Goal: Navigation & Orientation: Find specific page/section

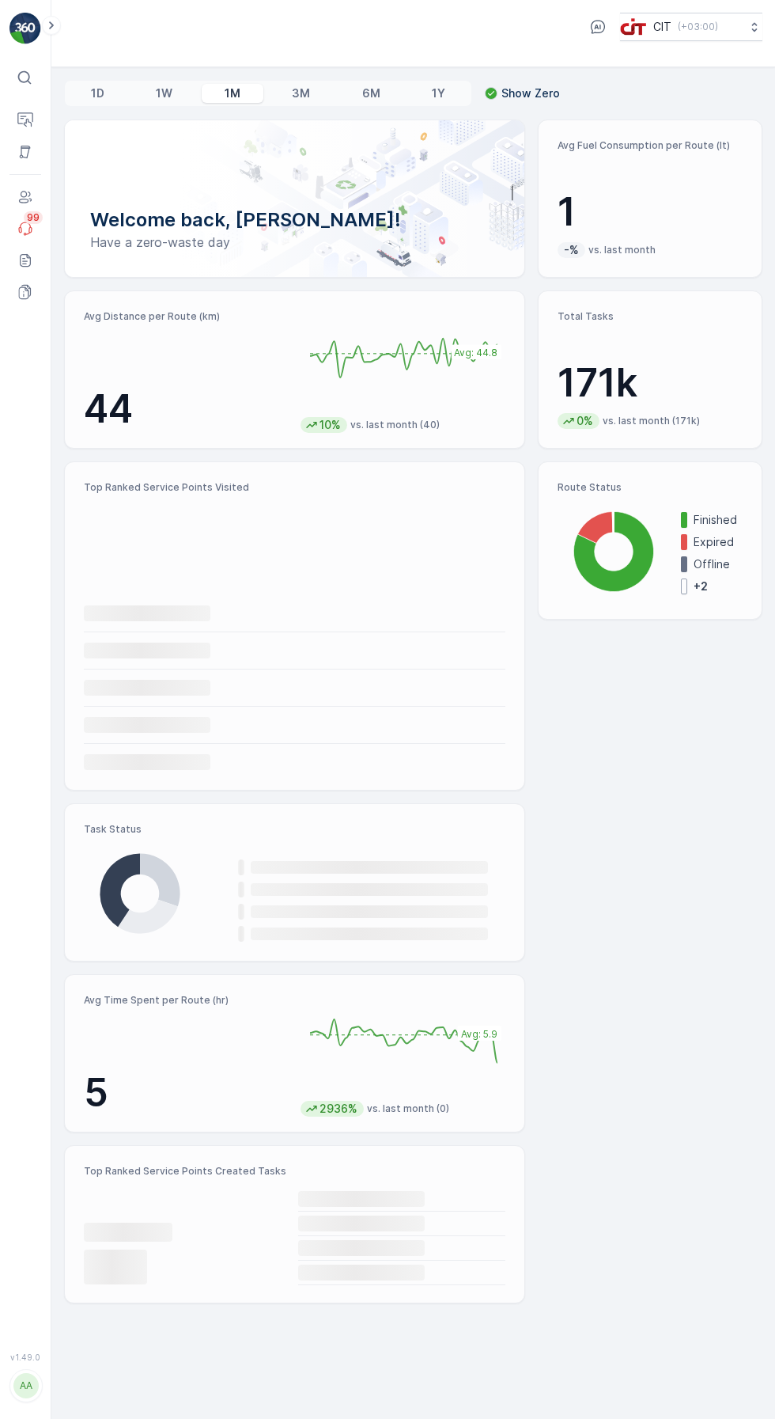
click at [35, 119] on button "Operations" at bounding box center [25, 120] width 32 height 32
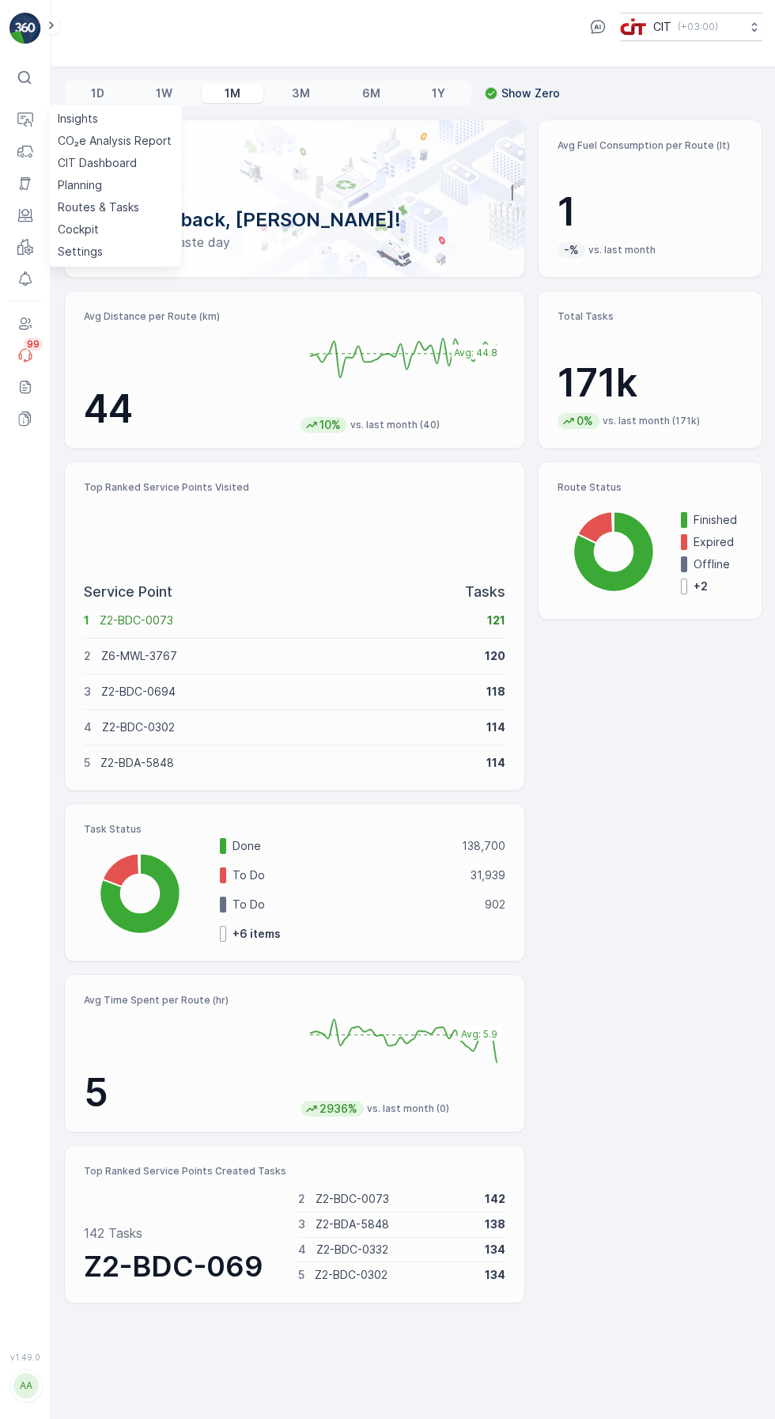
click at [138, 217] on link "Routes & Tasks" at bounding box center [114, 207] width 127 height 22
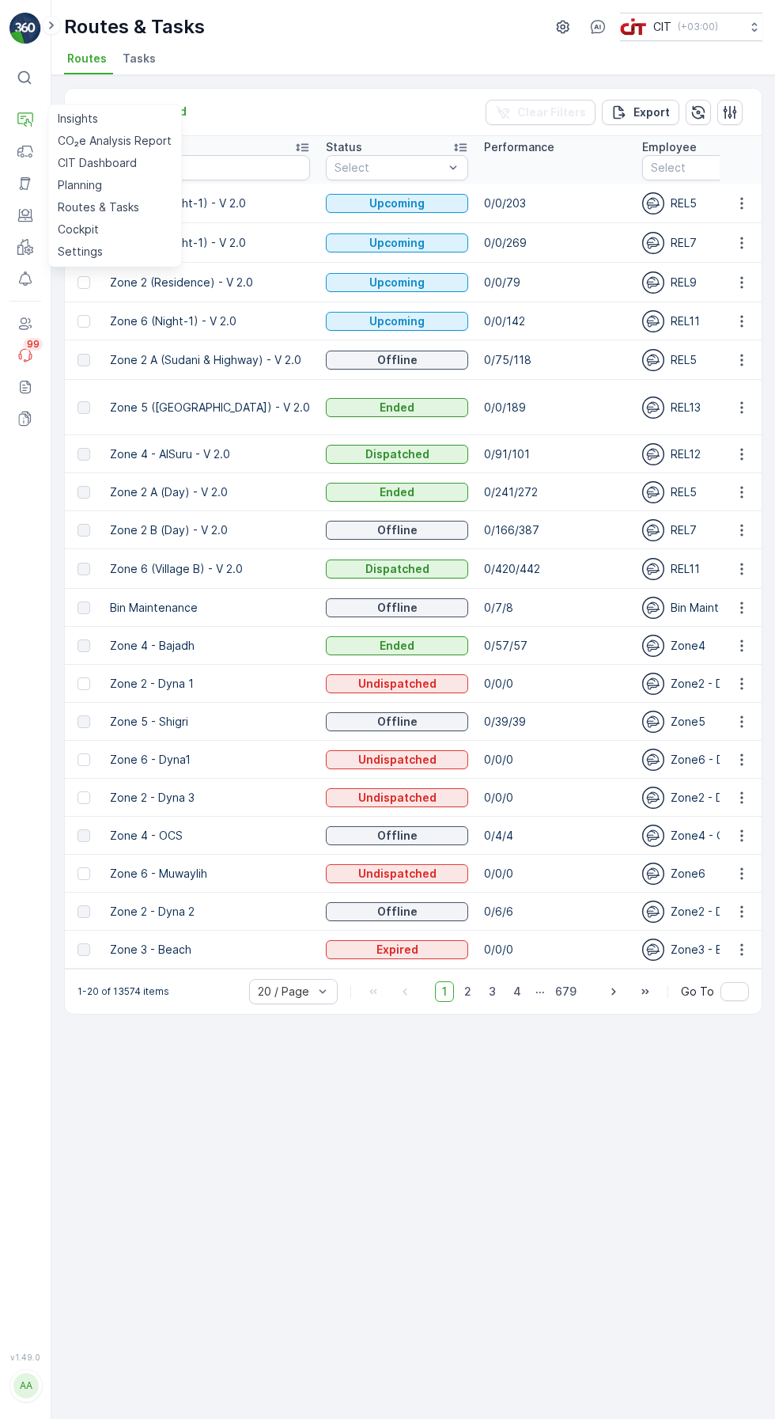
click at [510, 517] on td "0/166/387" at bounding box center [555, 530] width 158 height 38
